Goal: Task Accomplishment & Management: Use online tool/utility

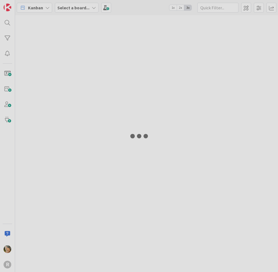
type input "arin"
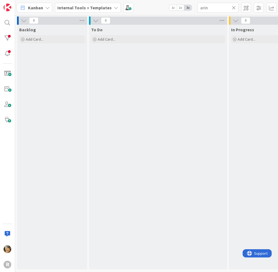
click at [47, 8] on icon at bounding box center [47, 7] width 4 height 4
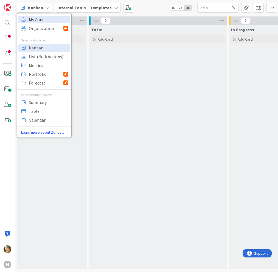
click at [40, 20] on span "My Zone" at bounding box center [48, 19] width 39 height 8
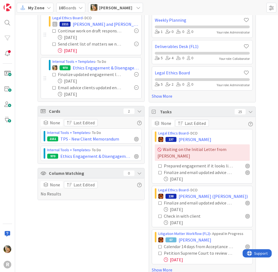
scroll to position [30, 0]
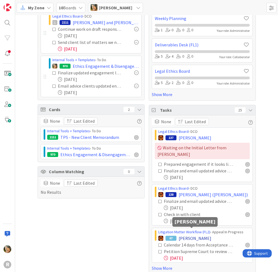
click at [181, 235] on span "ASBRIDGE, Chris" at bounding box center [194, 238] width 33 height 7
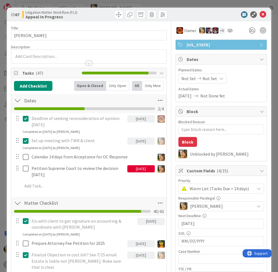
type textarea "x"
click at [259, 15] on icon at bounding box center [262, 14] width 7 height 7
